Goal: Information Seeking & Learning: Learn about a topic

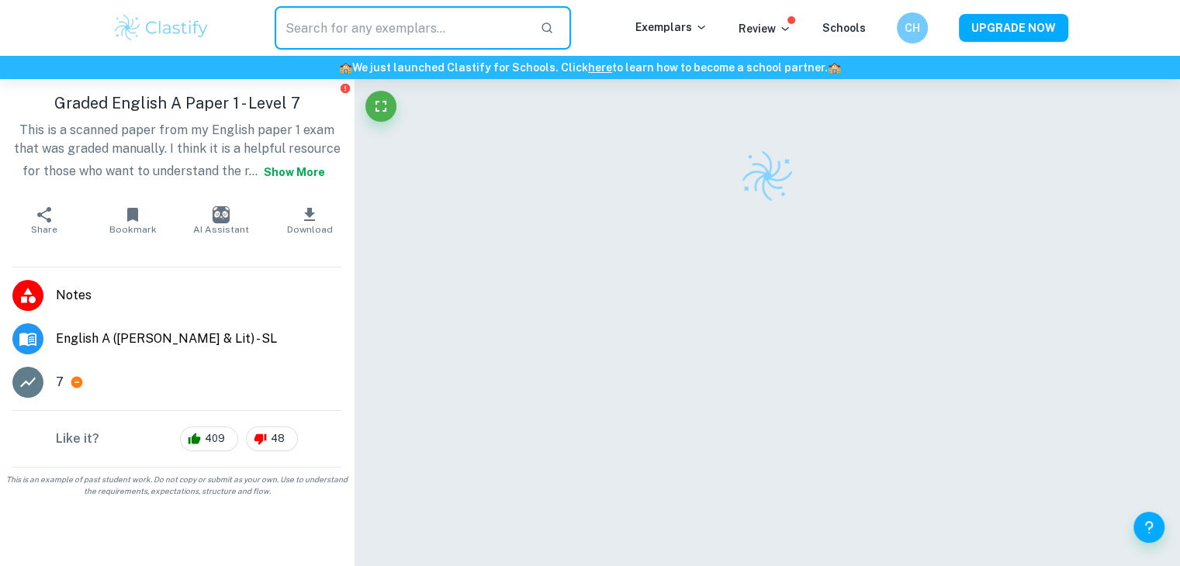
click at [350, 19] on input "text" at bounding box center [402, 27] width 254 height 43
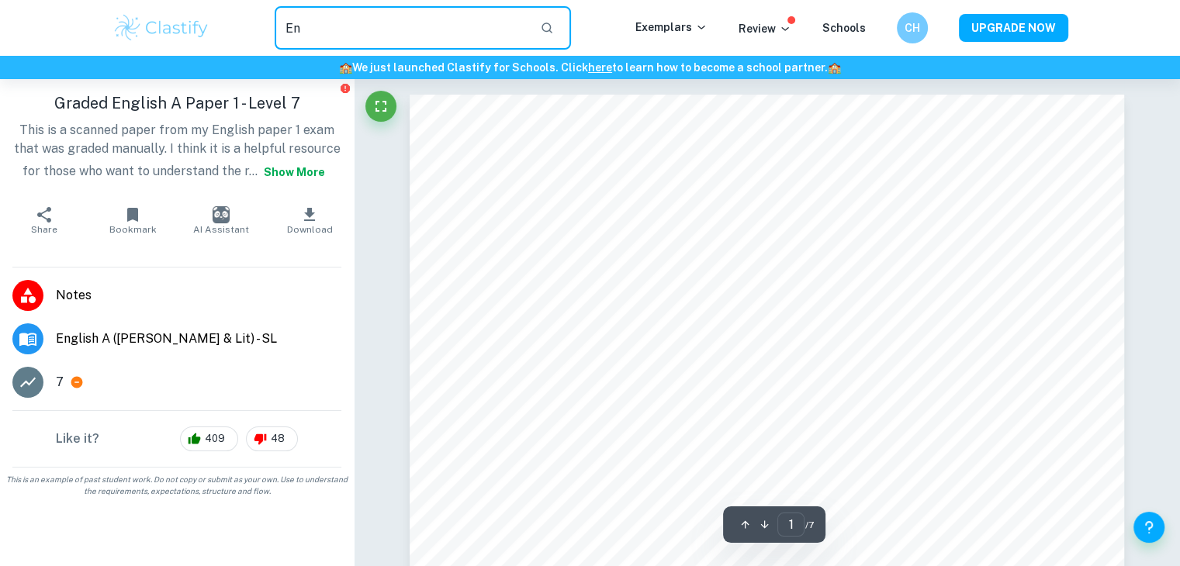
type input "E"
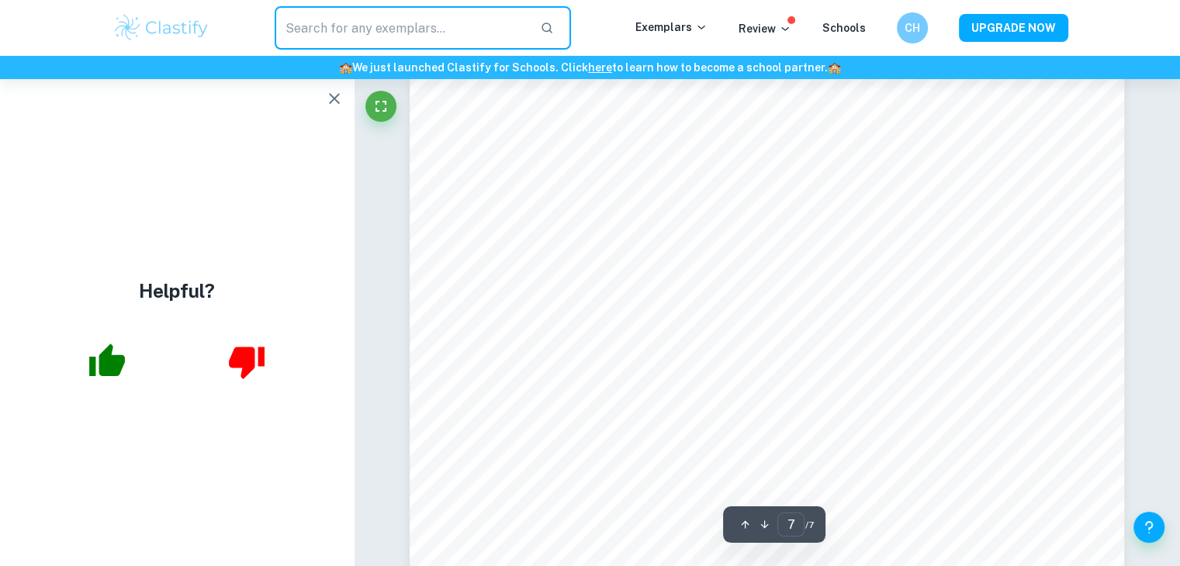
scroll to position [6722, 0]
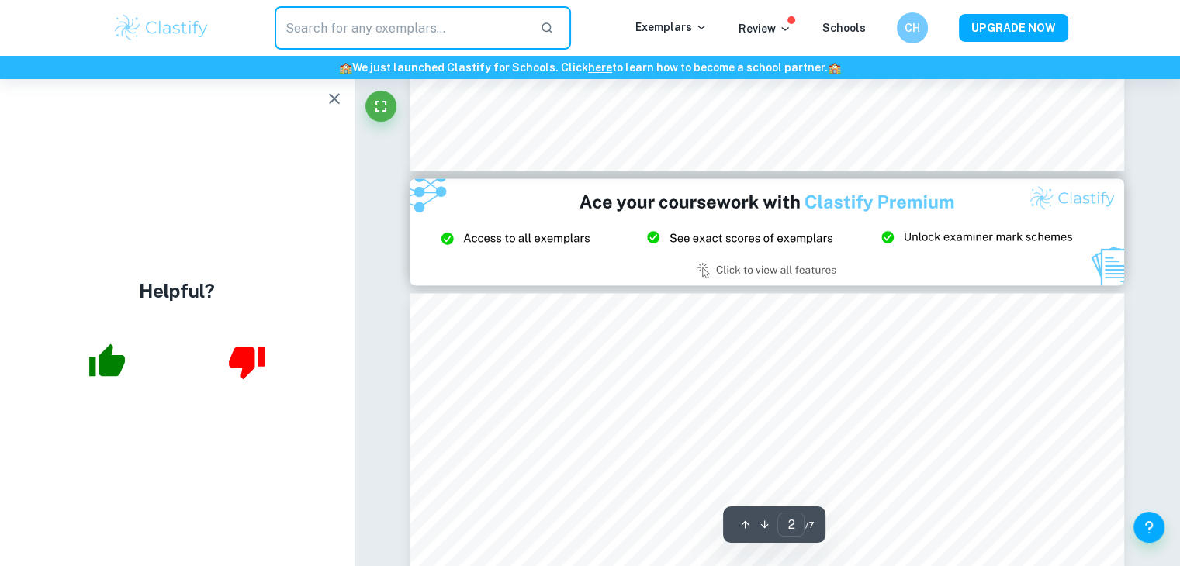
type input "3"
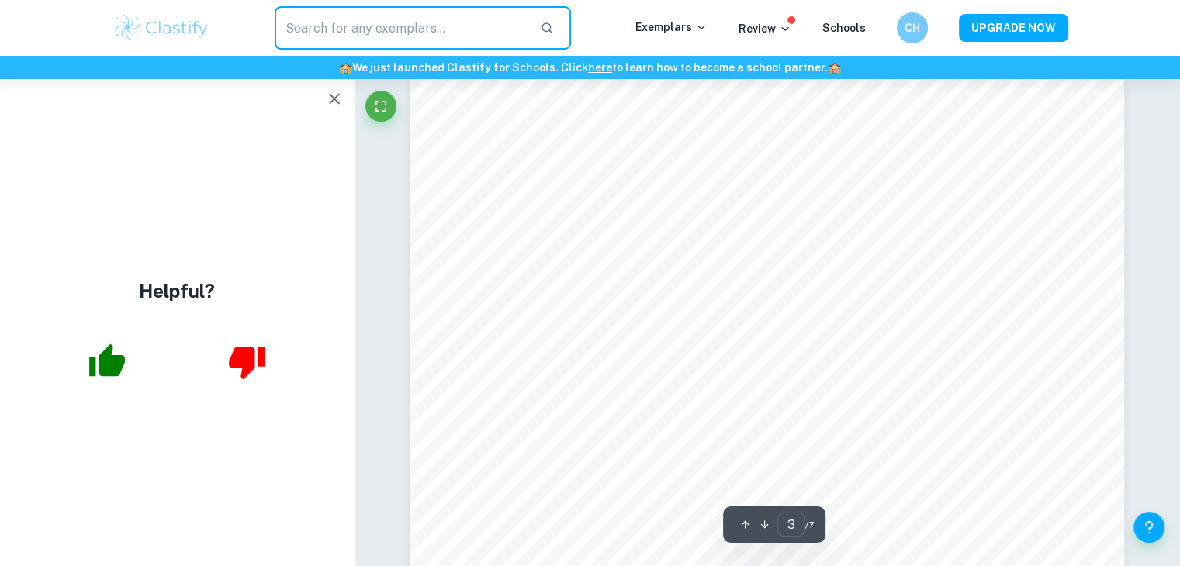
scroll to position [2335, 0]
click at [495, 12] on input "text" at bounding box center [402, 27] width 254 height 43
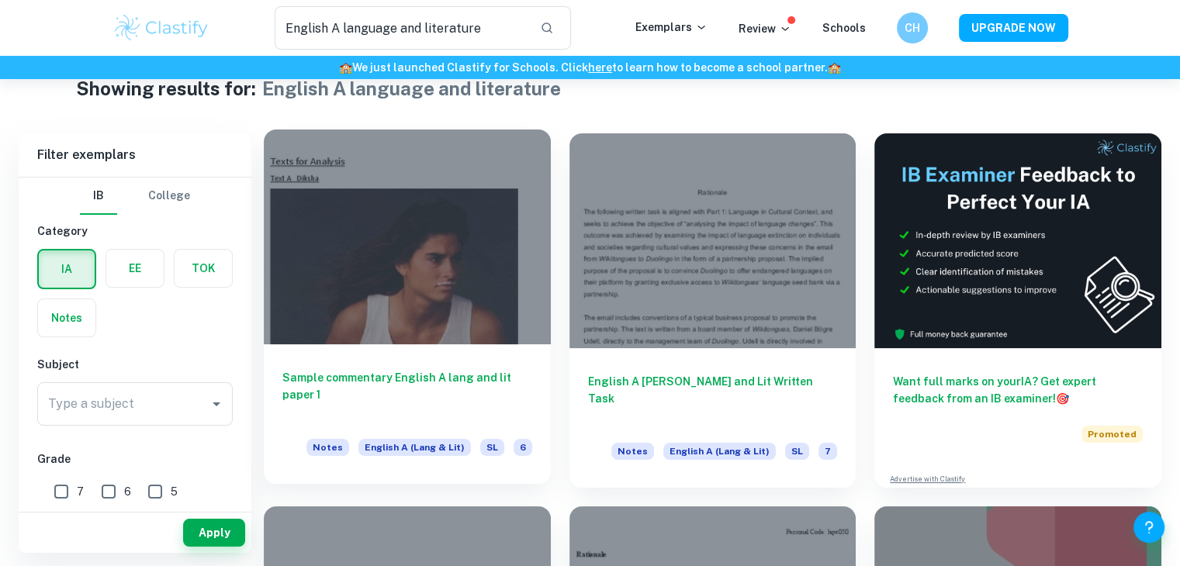
scroll to position [36, 0]
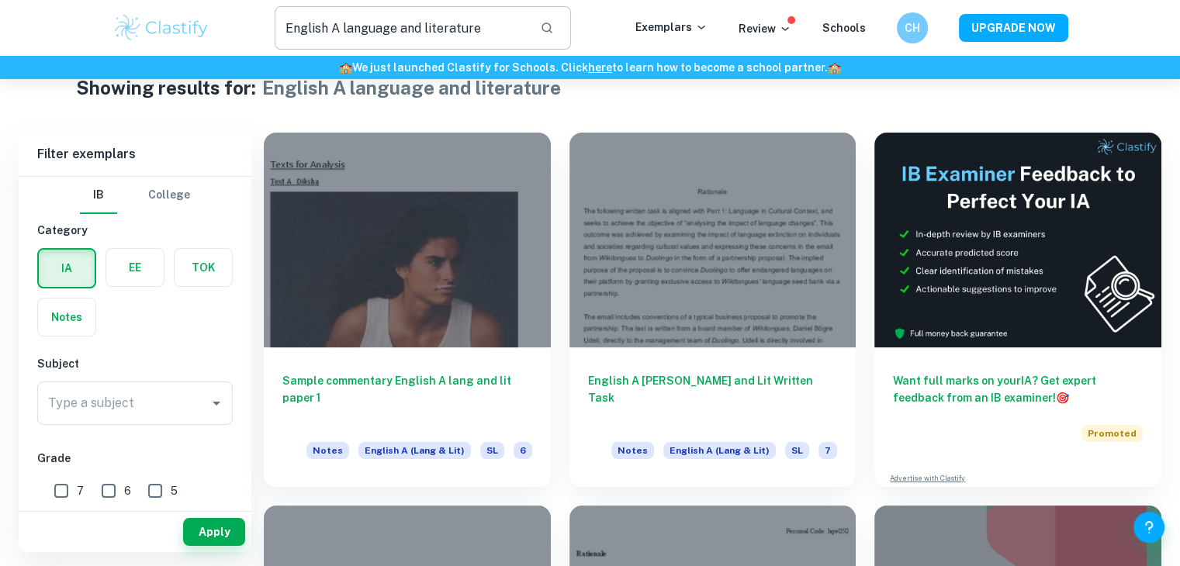
click at [485, 41] on input "English A language and literature" at bounding box center [402, 27] width 254 height 43
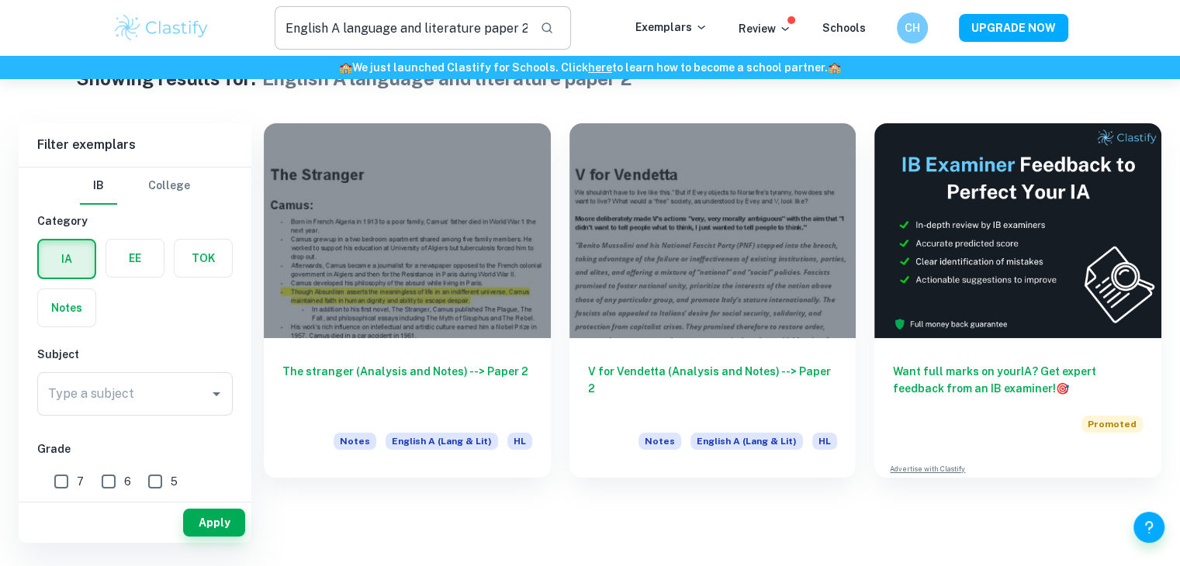
scroll to position [79, 0]
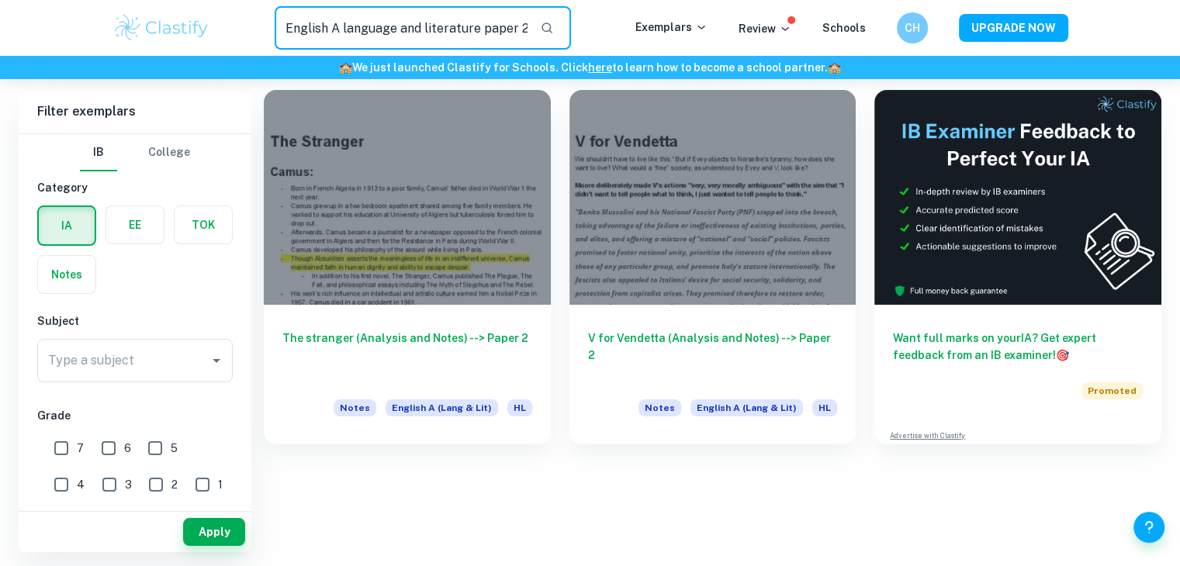
click at [479, 26] on input "English A language and literature paper 2" at bounding box center [402, 27] width 254 height 43
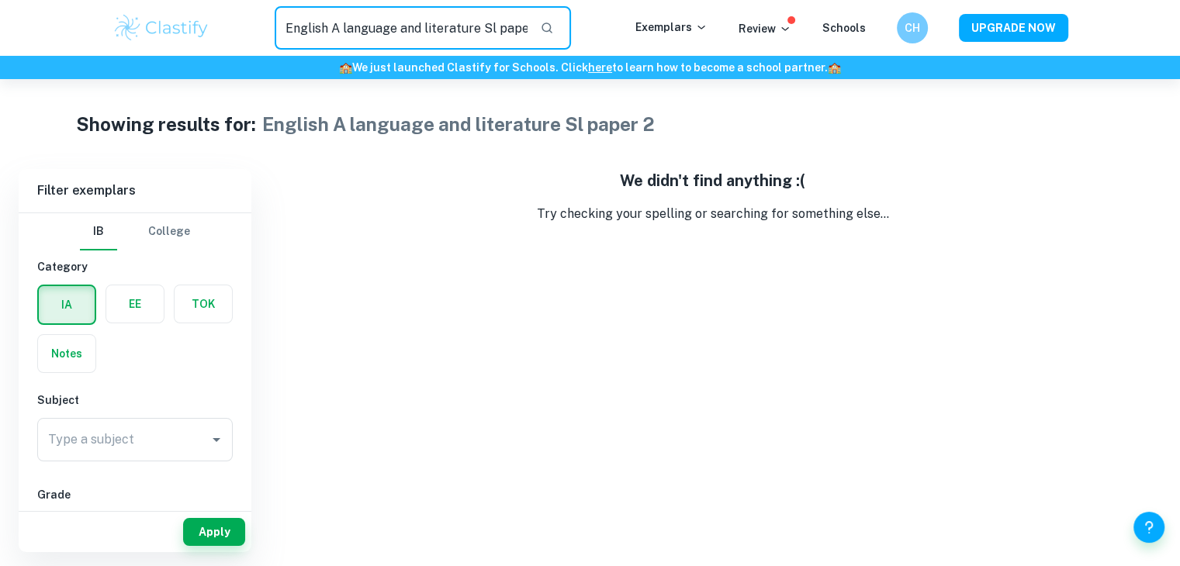
click at [494, 29] on input "English A language and literature Sl paper 2" at bounding box center [402, 27] width 254 height 43
click at [494, 29] on input "English A language and literature SL paper 2" at bounding box center [402, 27] width 254 height 43
type input "English A language and literature paper 2"
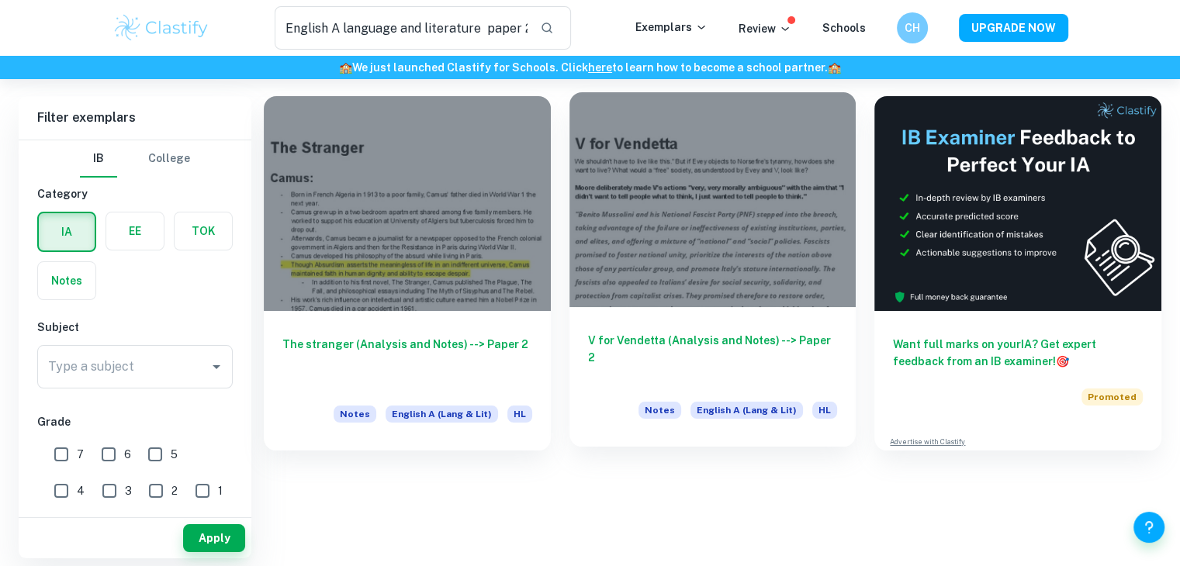
scroll to position [79, 0]
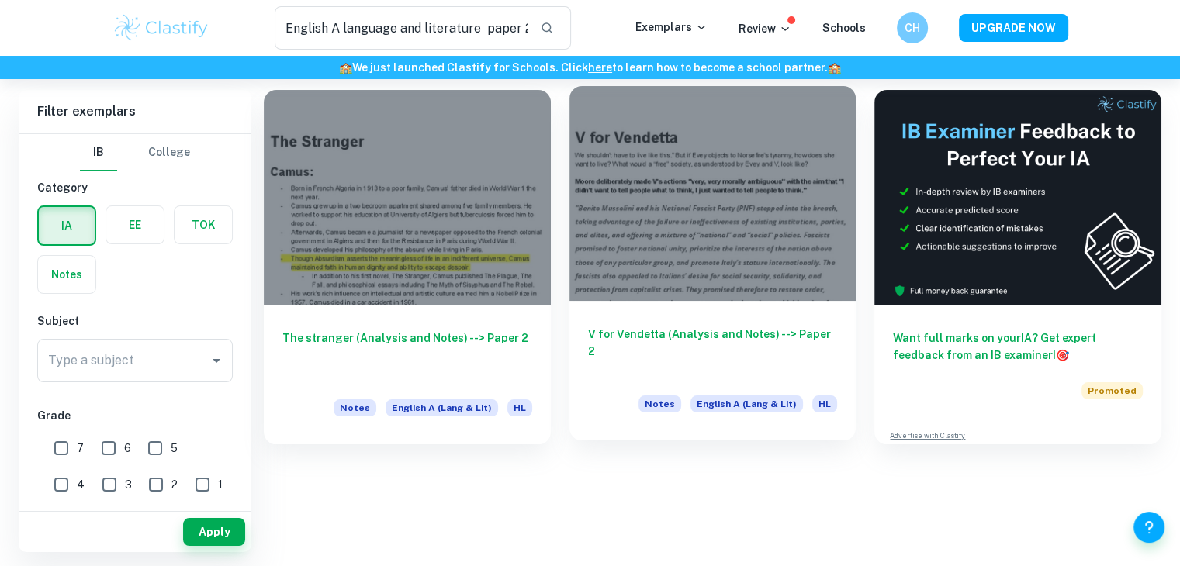
click at [794, 251] on div at bounding box center [712, 193] width 287 height 215
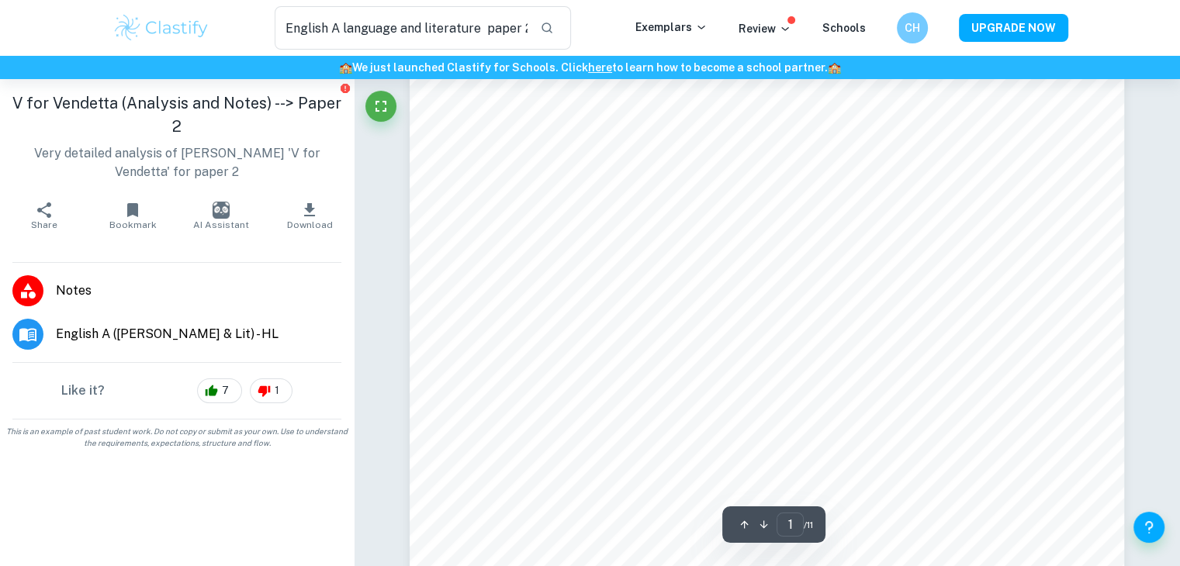
scroll to position [142, 0]
type input "5"
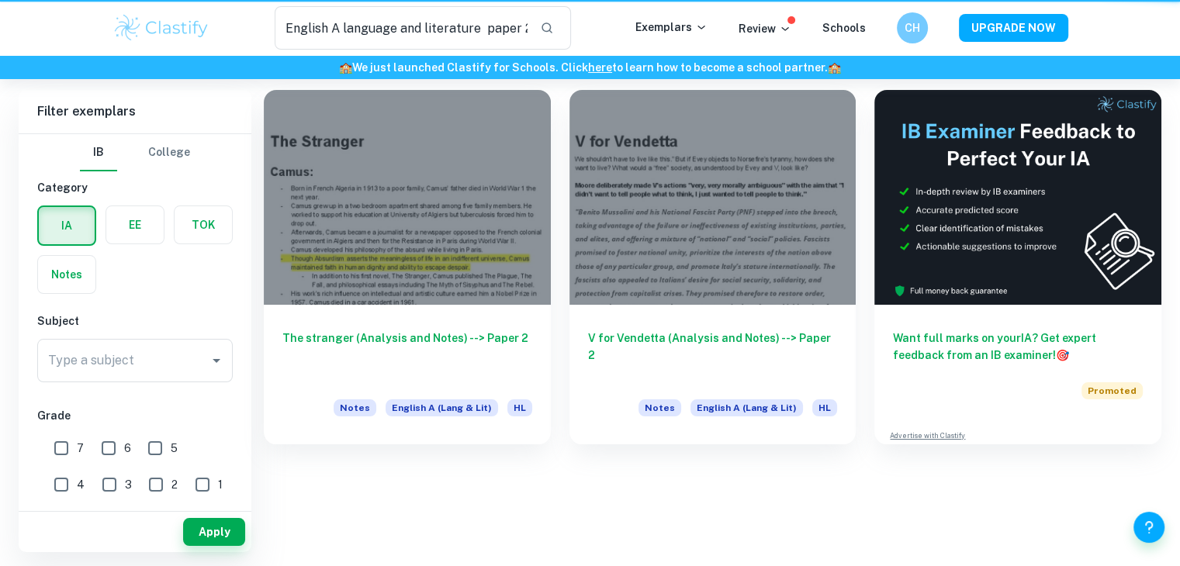
scroll to position [79, 0]
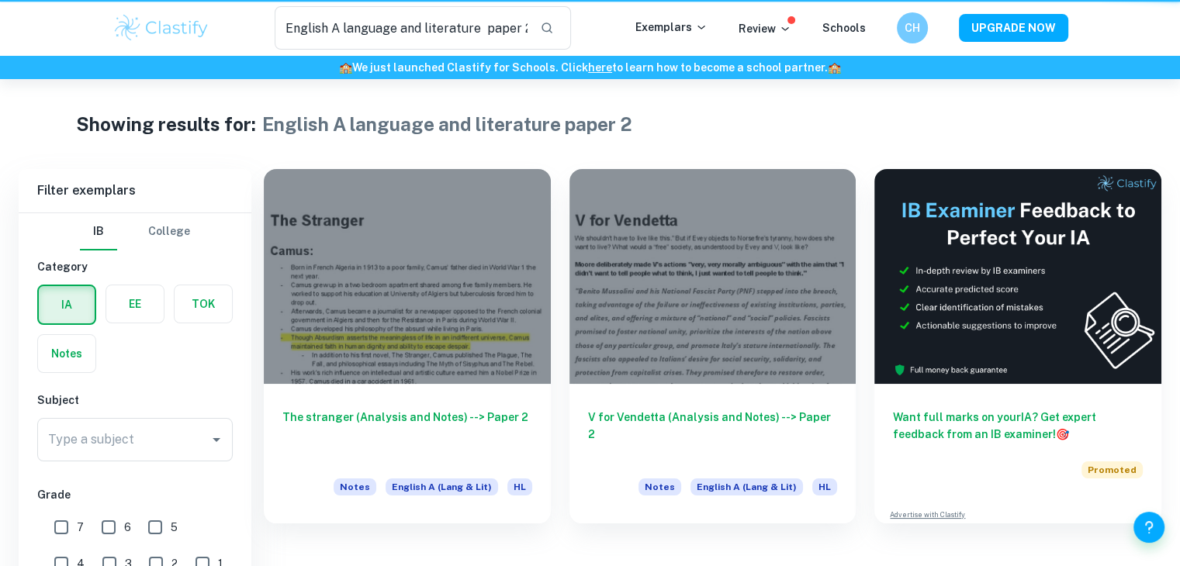
scroll to position [79, 0]
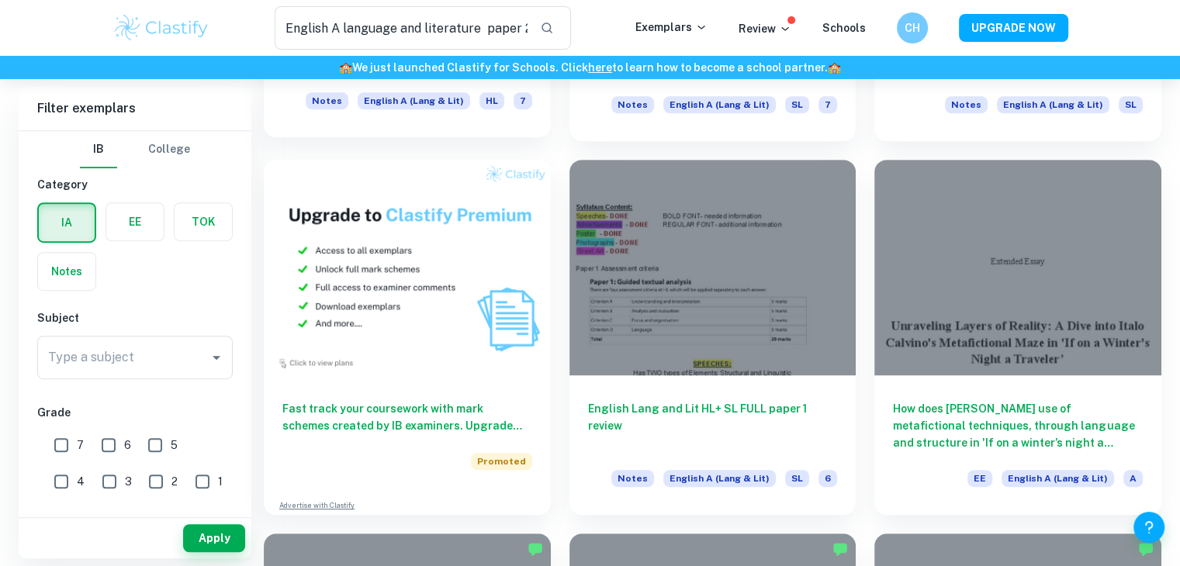
scroll to position [787, 0]
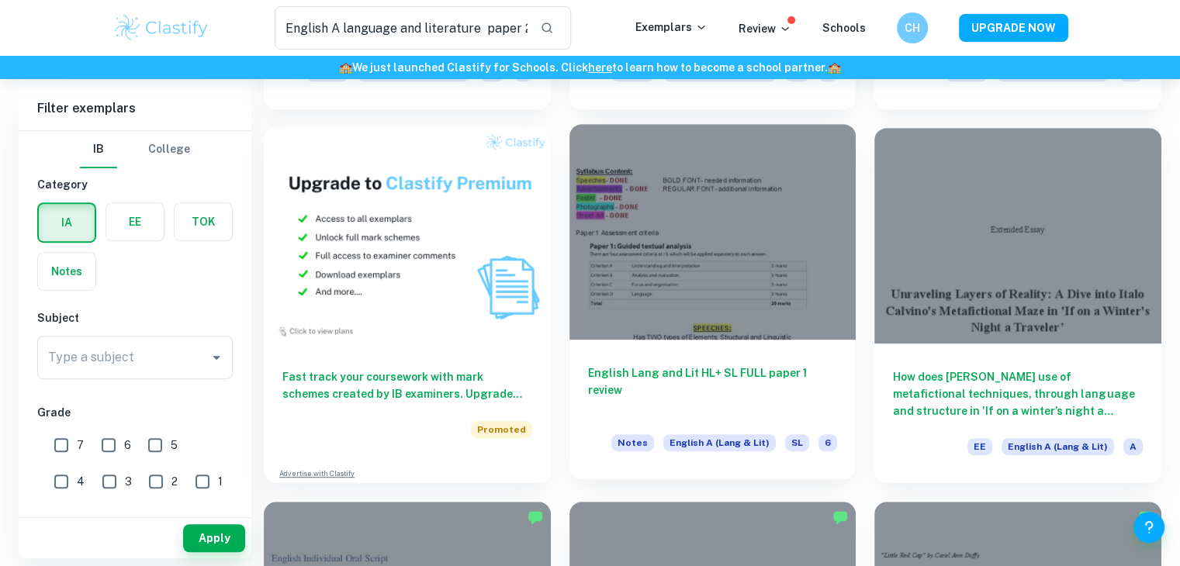
click at [683, 381] on h6 "English Lang and Lit HL+ SL FULL paper 1 review" at bounding box center [713, 390] width 250 height 51
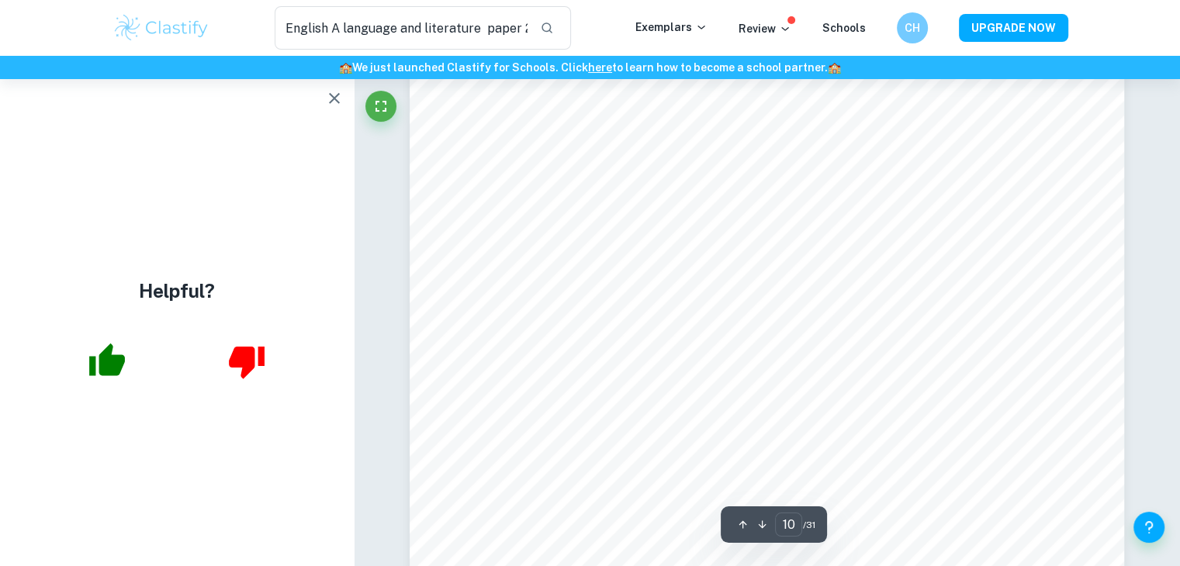
scroll to position [10033, 0]
type input "11"
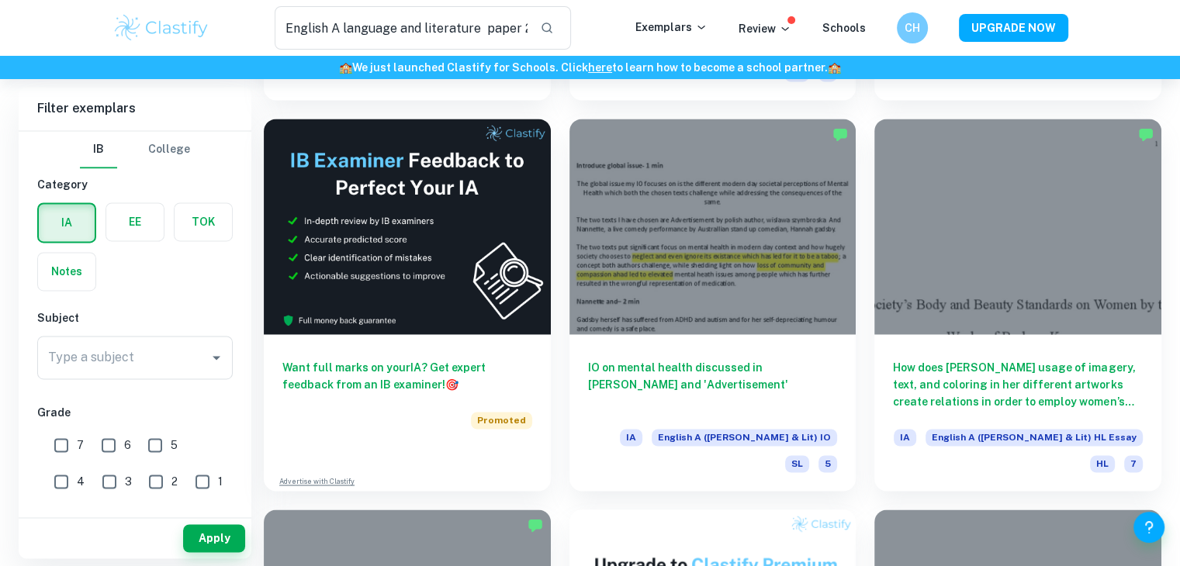
scroll to position [2633, 0]
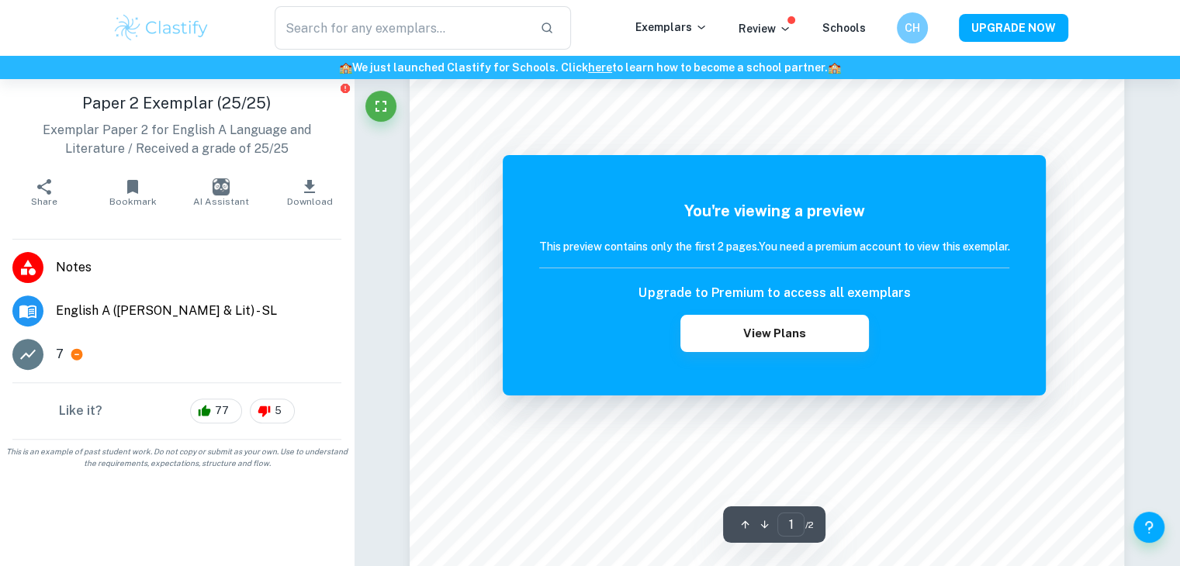
scroll to position [444, 0]
